Goal: Find specific page/section: Find specific page/section

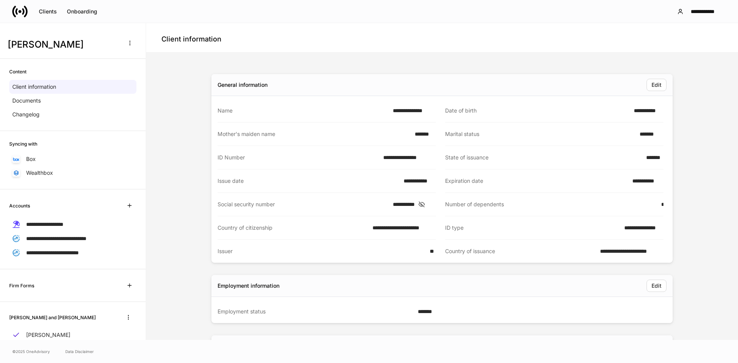
scroll to position [384, 0]
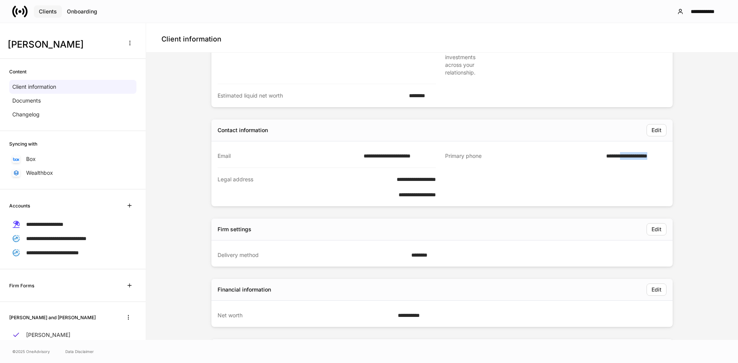
click at [48, 11] on div "Clients" at bounding box center [48, 11] width 18 height 5
